Goal: Task Accomplishment & Management: Manage account settings

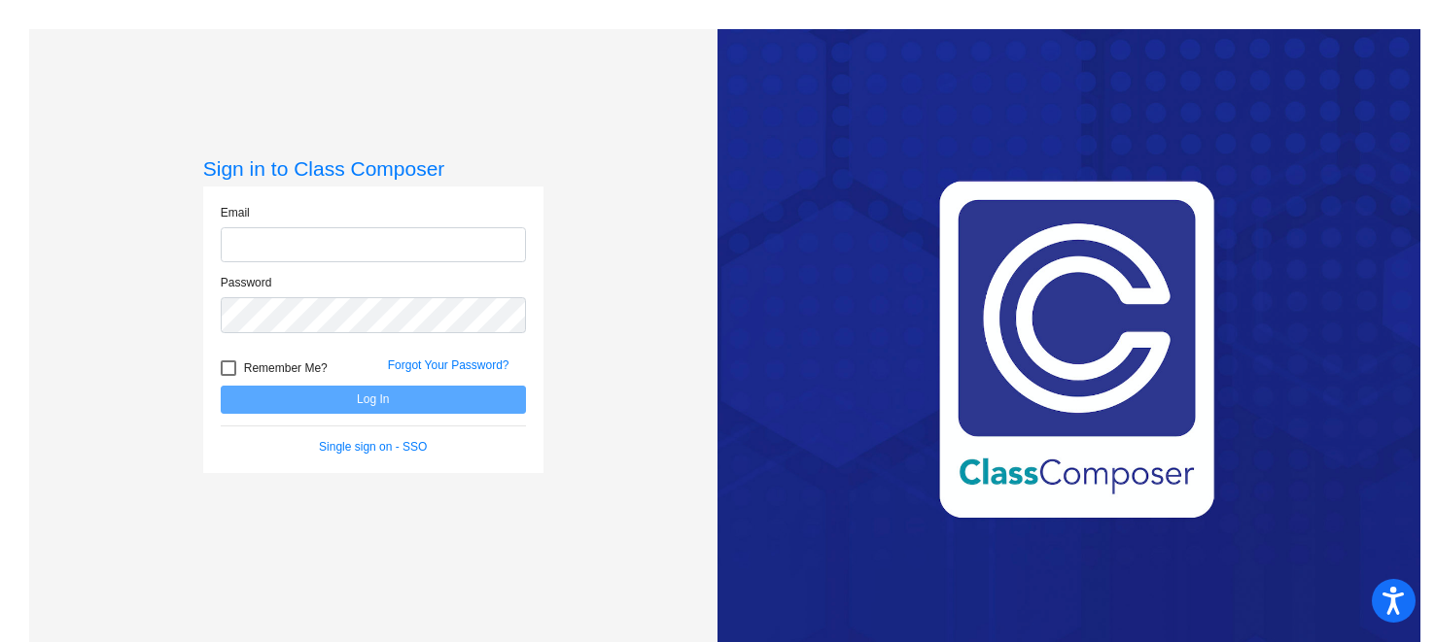
type input "[PERSON_NAME][EMAIL_ADDRESS][DOMAIN_NAME]"
click at [388, 400] on button "Log In" at bounding box center [373, 400] width 305 height 28
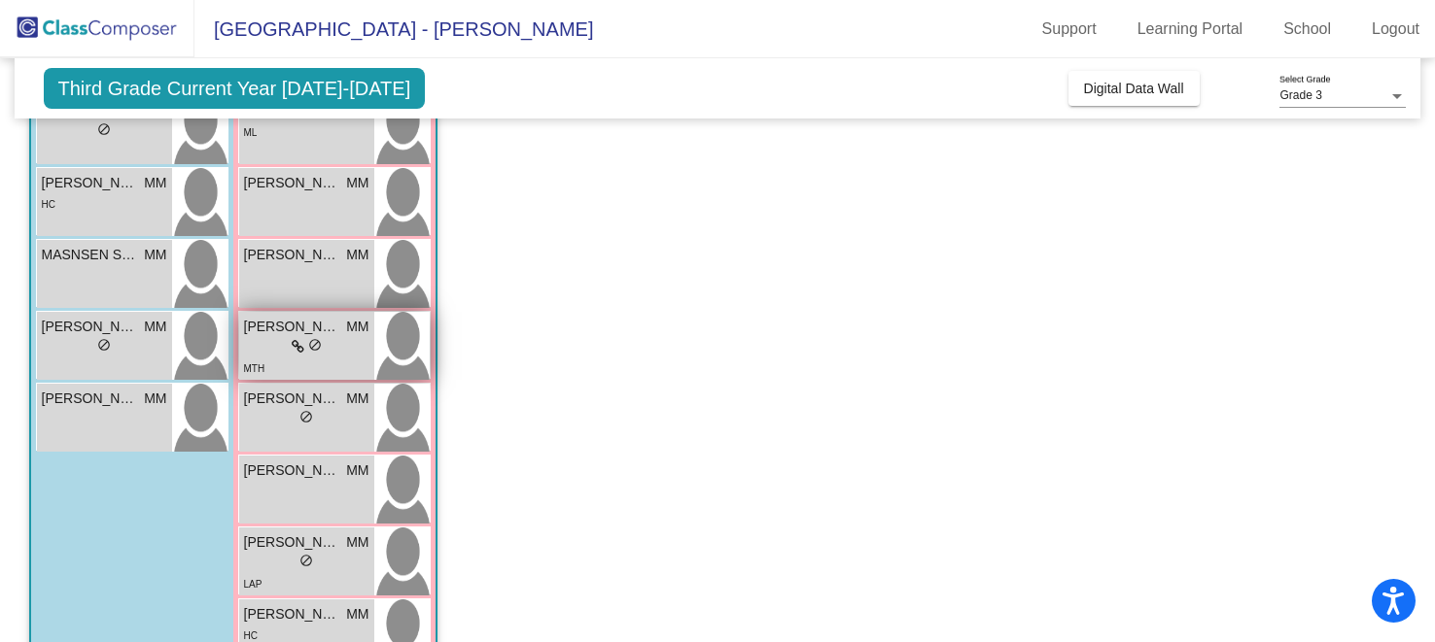
scroll to position [582, 0]
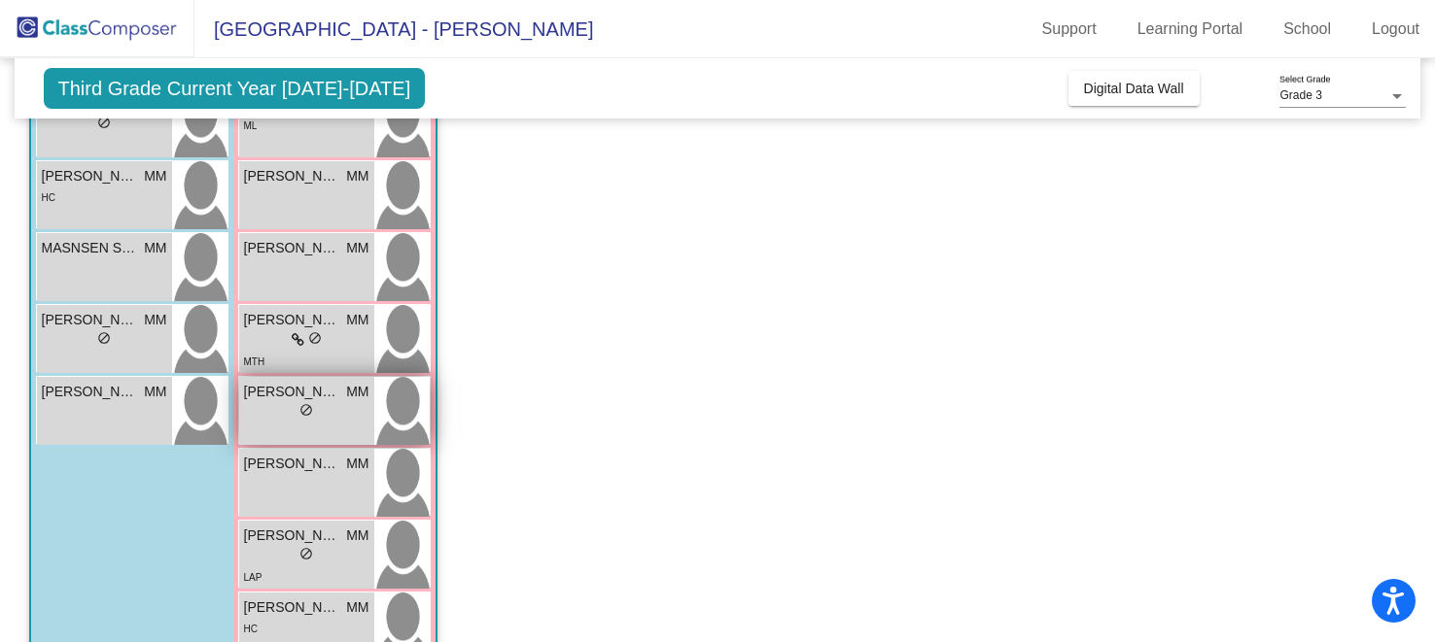
click at [353, 424] on div "[PERSON_NAME] MM lock do_not_disturb_alt" at bounding box center [306, 411] width 135 height 68
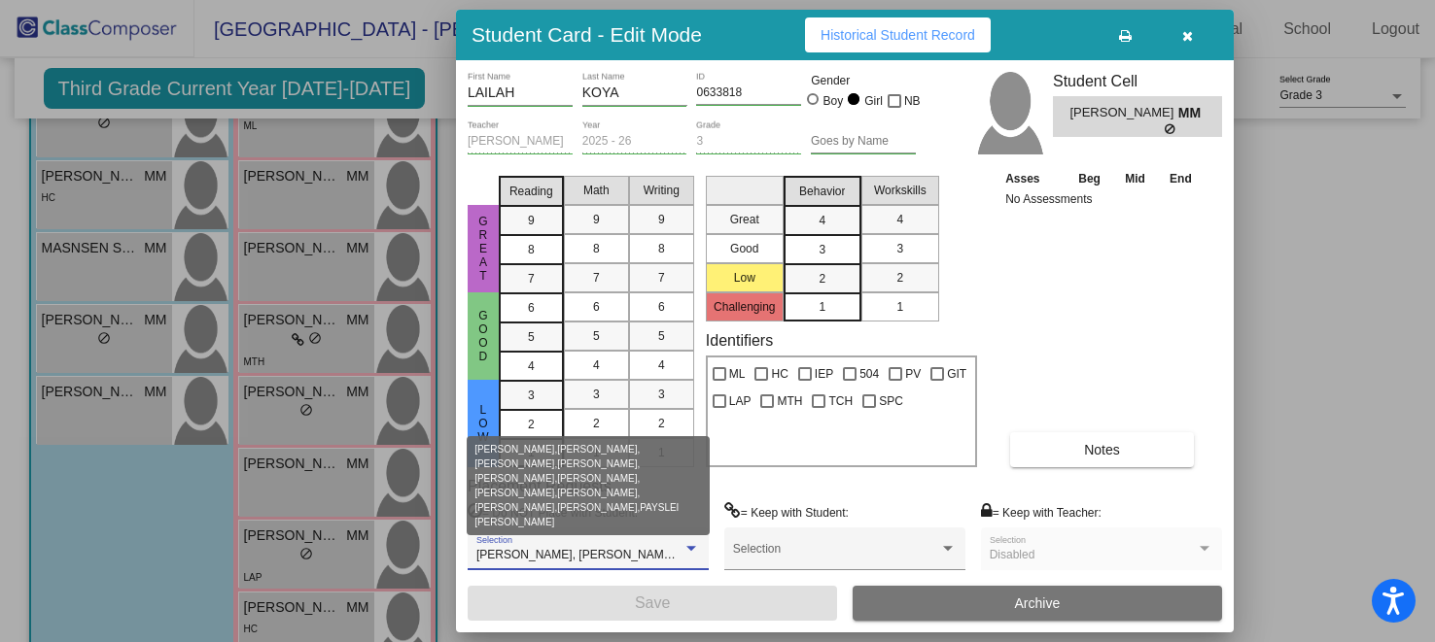
click at [675, 556] on span "[PERSON_NAME], [PERSON_NAME], [PERSON_NAME], [PERSON_NAME], [PERSON_NAME], [PER…" at bounding box center [1061, 555] width 1170 height 14
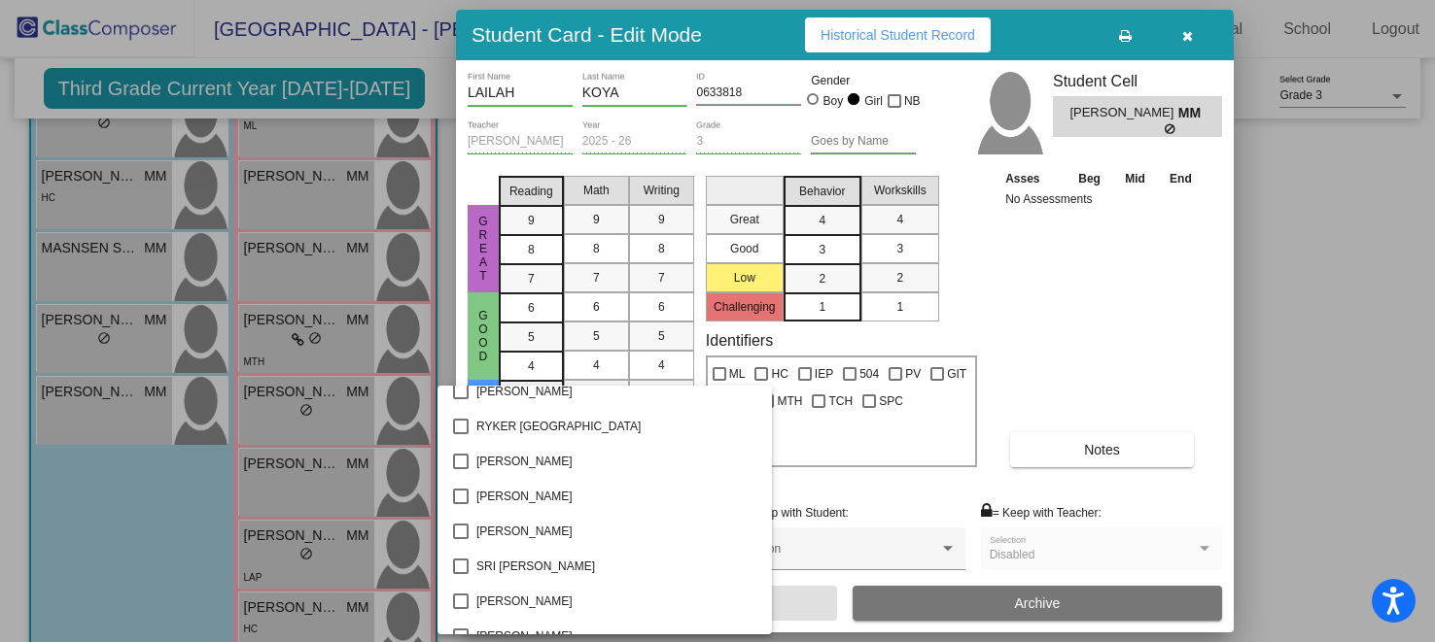
scroll to position [3402, 0]
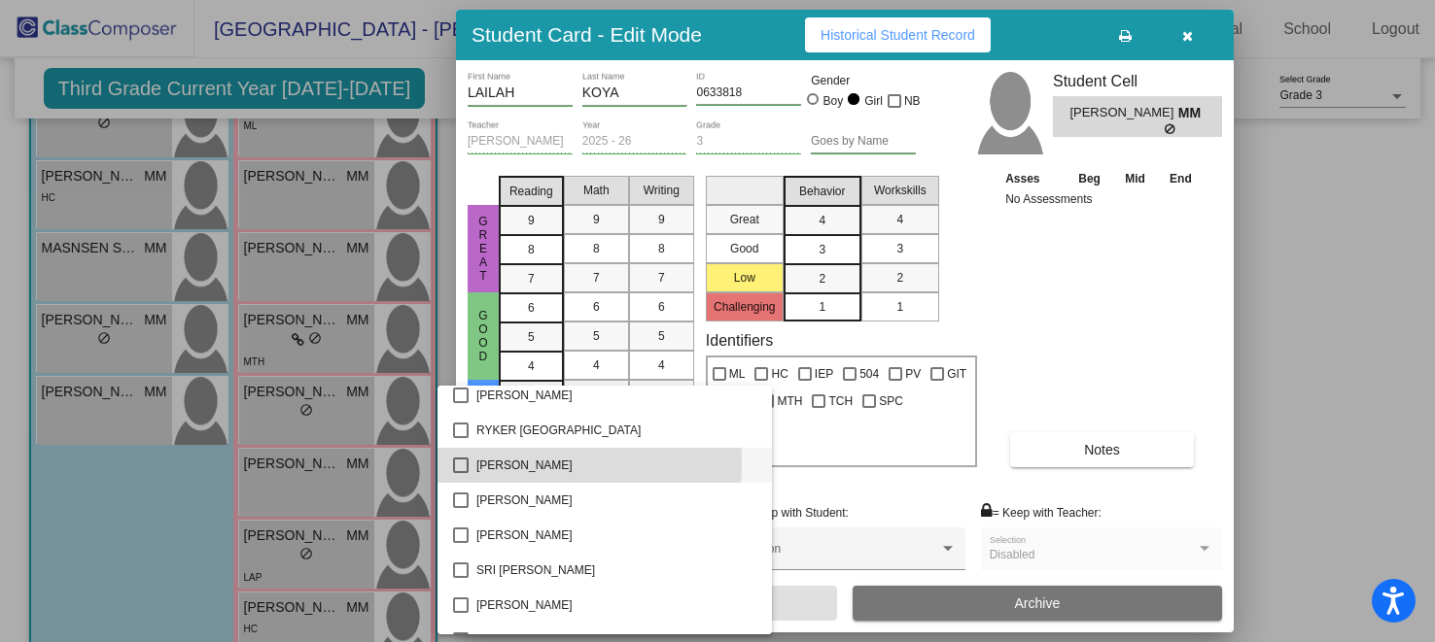
click at [451, 463] on mat-option "[PERSON_NAME]" at bounding box center [604, 465] width 334 height 35
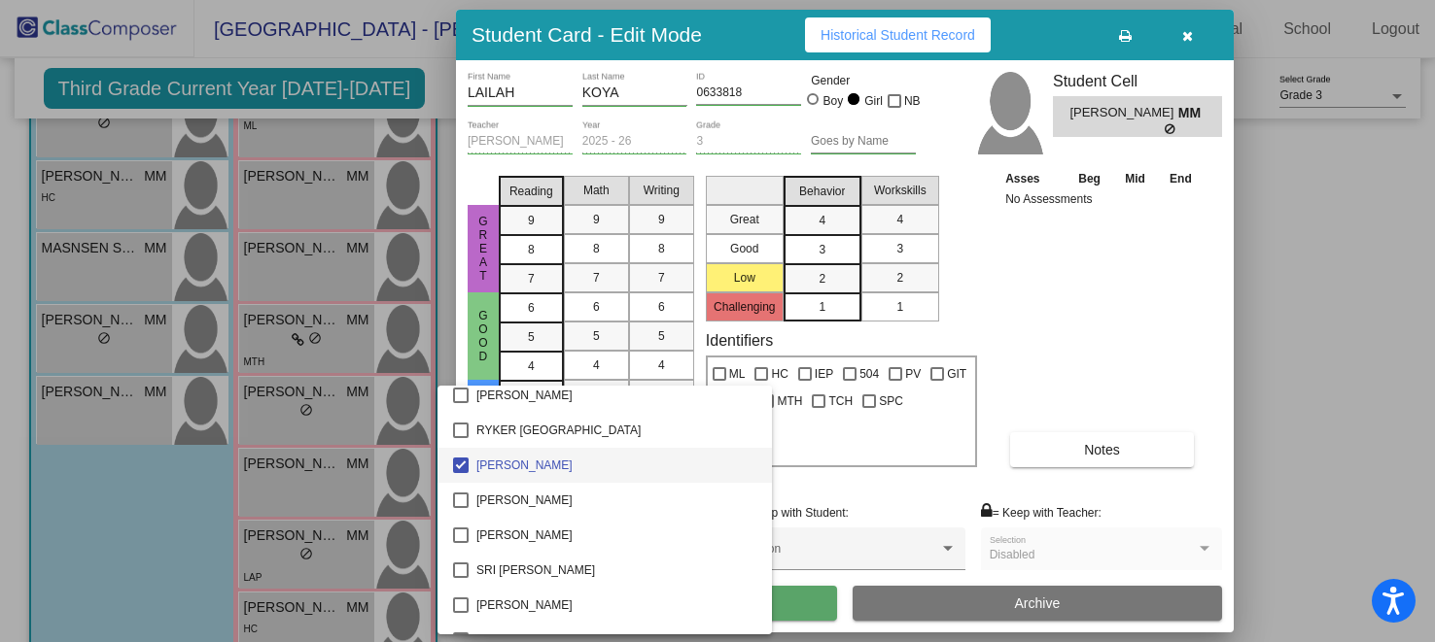
click at [922, 498] on div at bounding box center [717, 321] width 1435 height 642
